Goal: Task Accomplishment & Management: Use online tool/utility

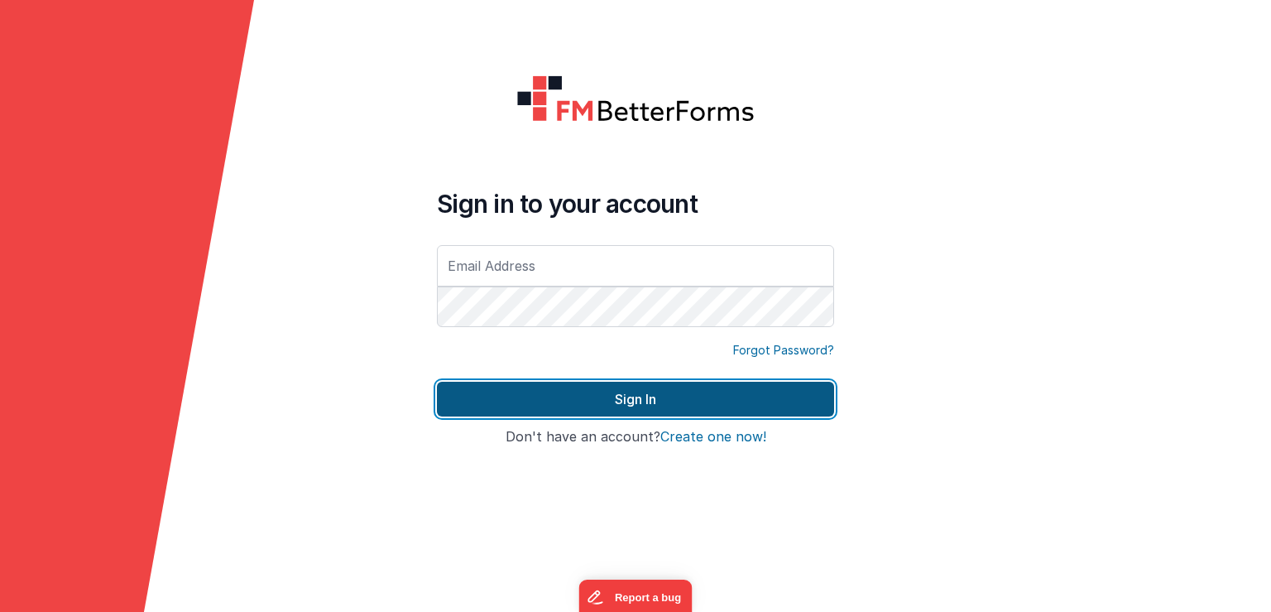
click at [726, 406] on button "Sign In" at bounding box center [635, 398] width 397 height 35
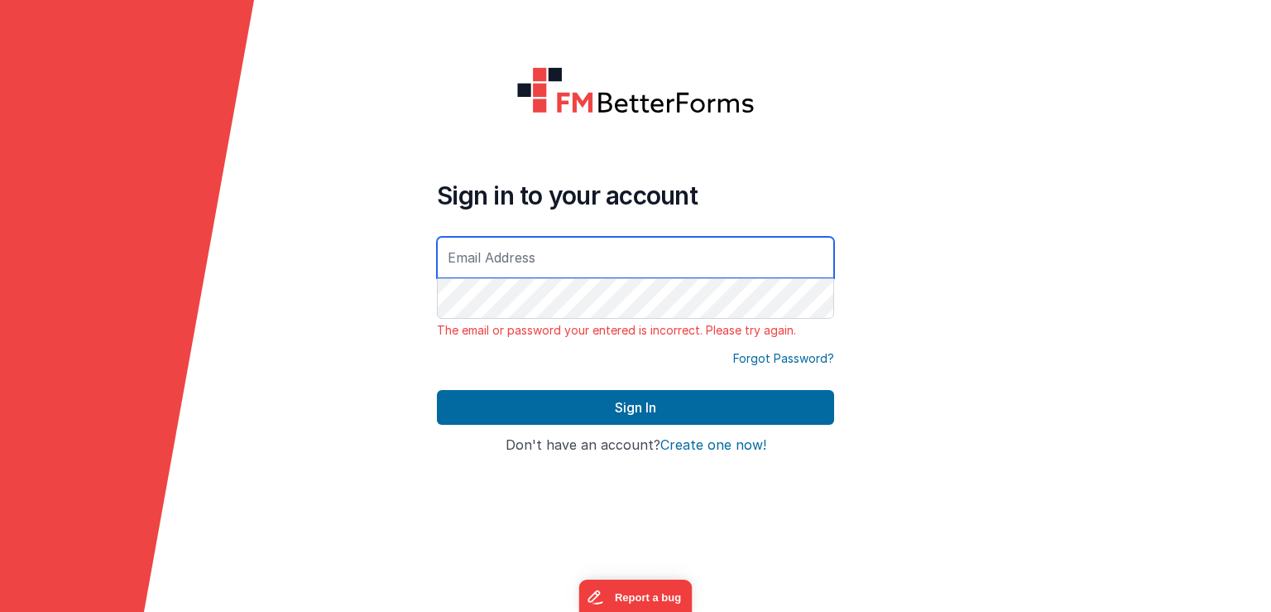
type input "bruce12@live.co.uk"
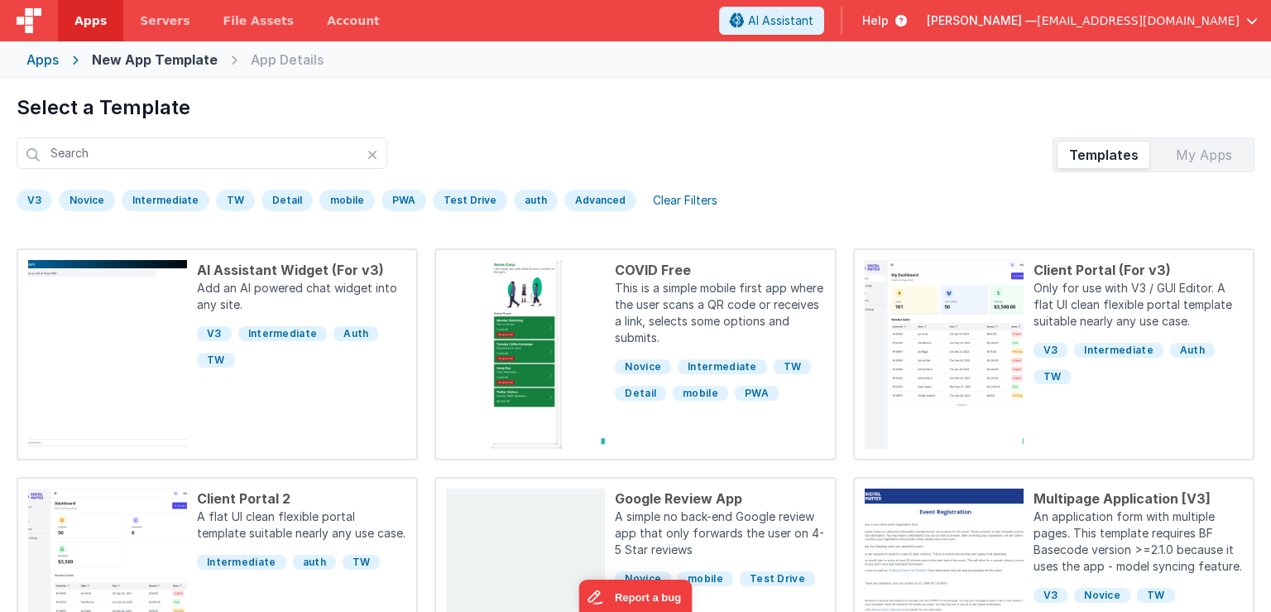
click at [1240, 89] on div "Select a Template Templates My Apps V3 Novice Intermediate TW Detail mobile PWA…" at bounding box center [635, 148] width 1271 height 141
